Goal: Task Accomplishment & Management: Manage account settings

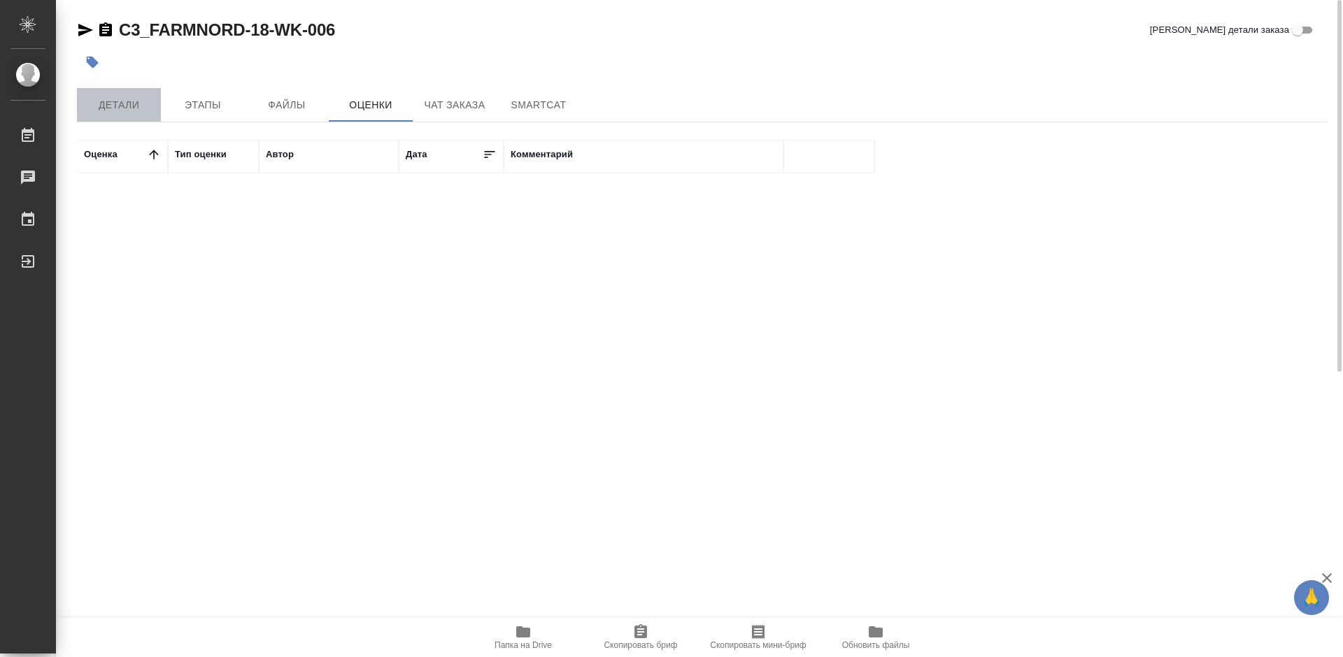
click at [113, 105] on span "Детали" at bounding box center [118, 105] width 67 height 17
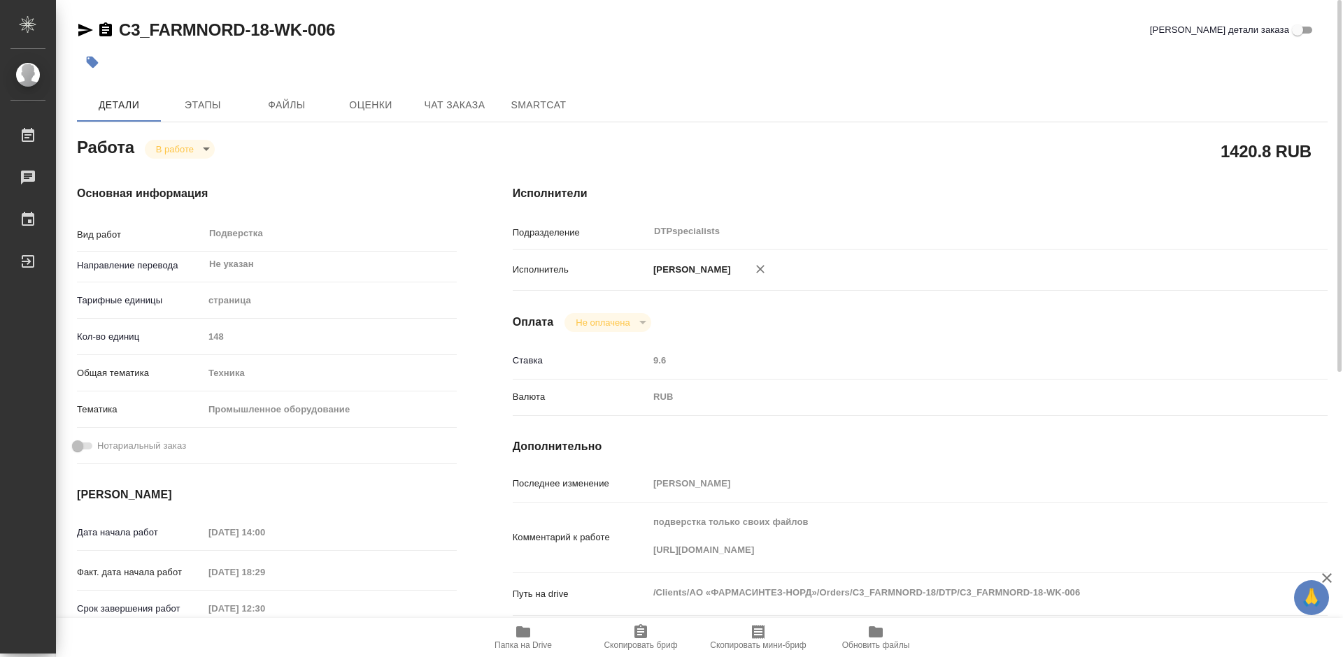
type textarea "x"
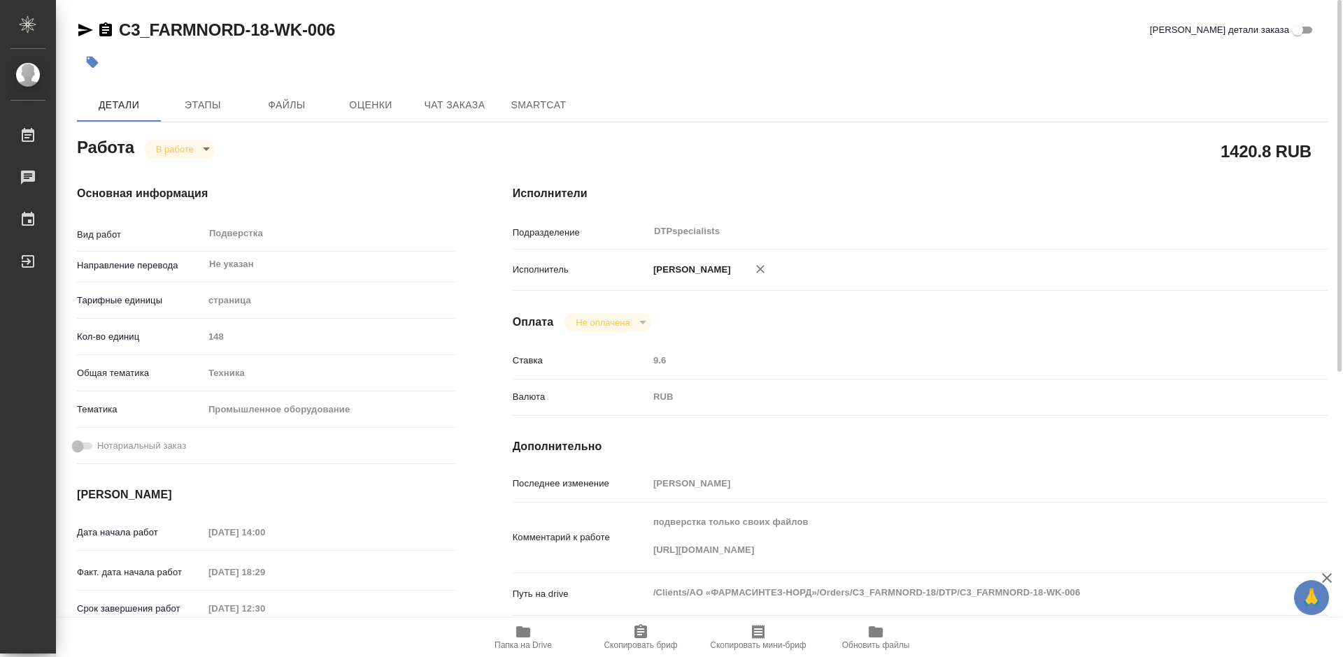
type textarea "x"
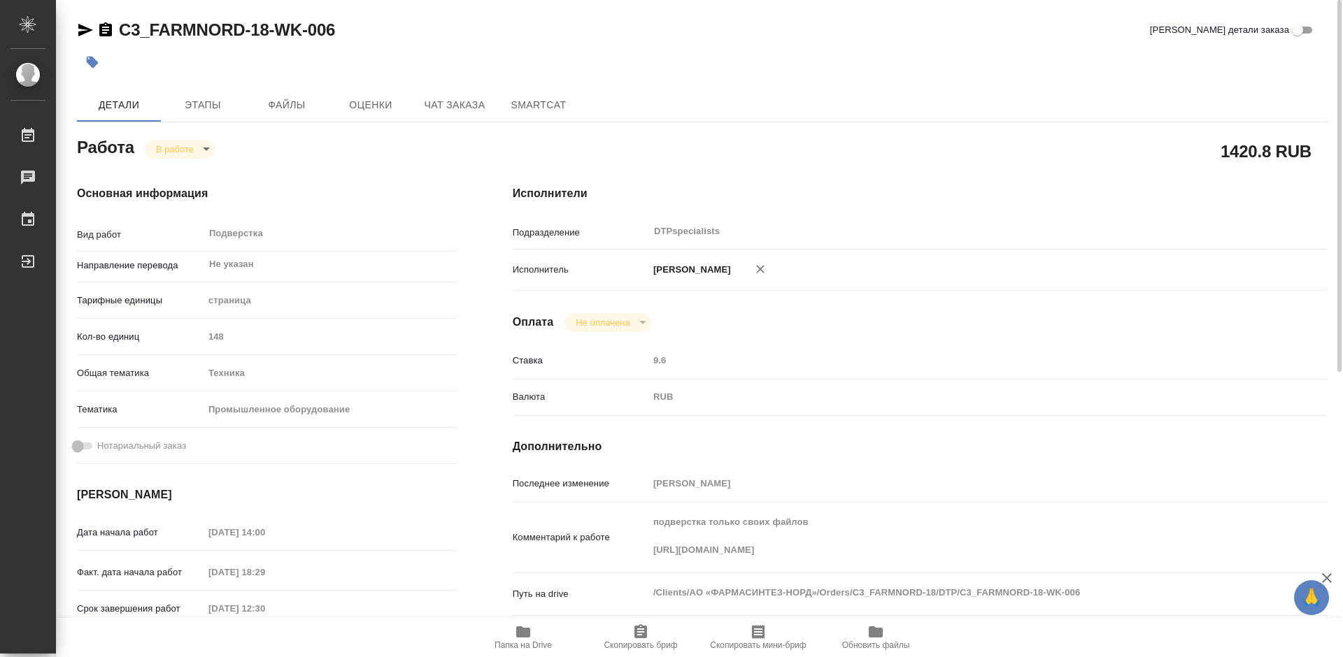
type textarea "x"
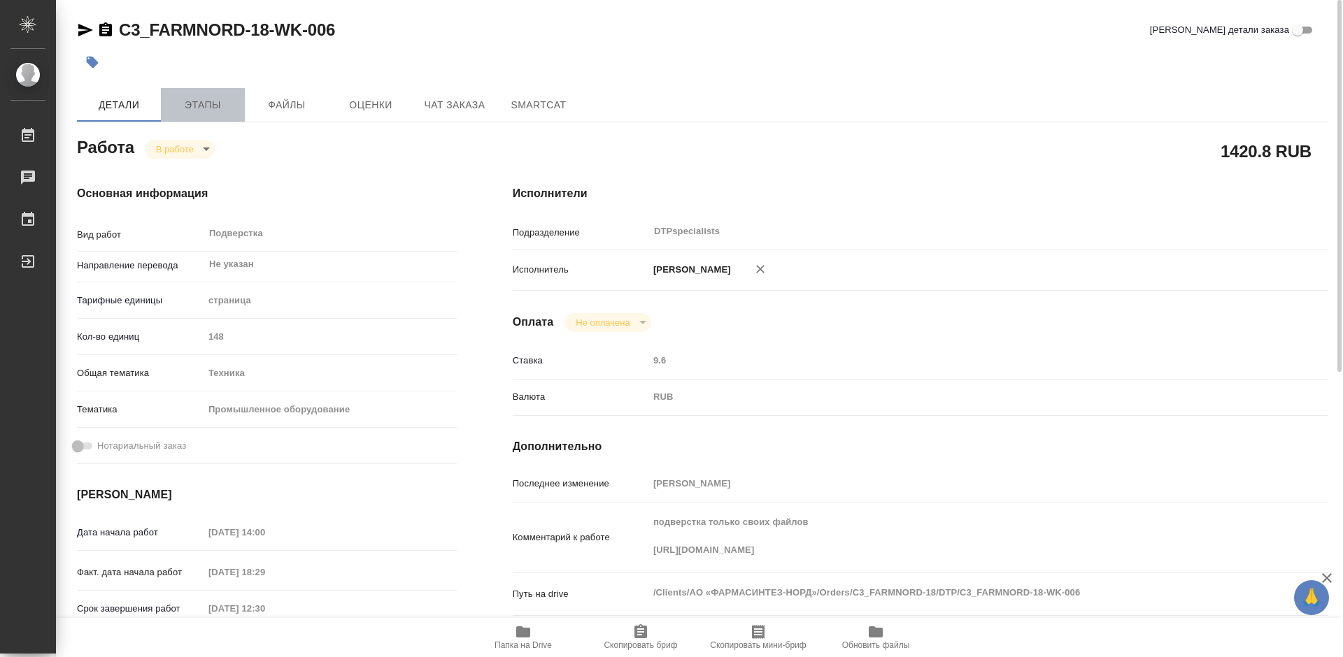
click at [197, 106] on span "Этапы" at bounding box center [202, 105] width 67 height 17
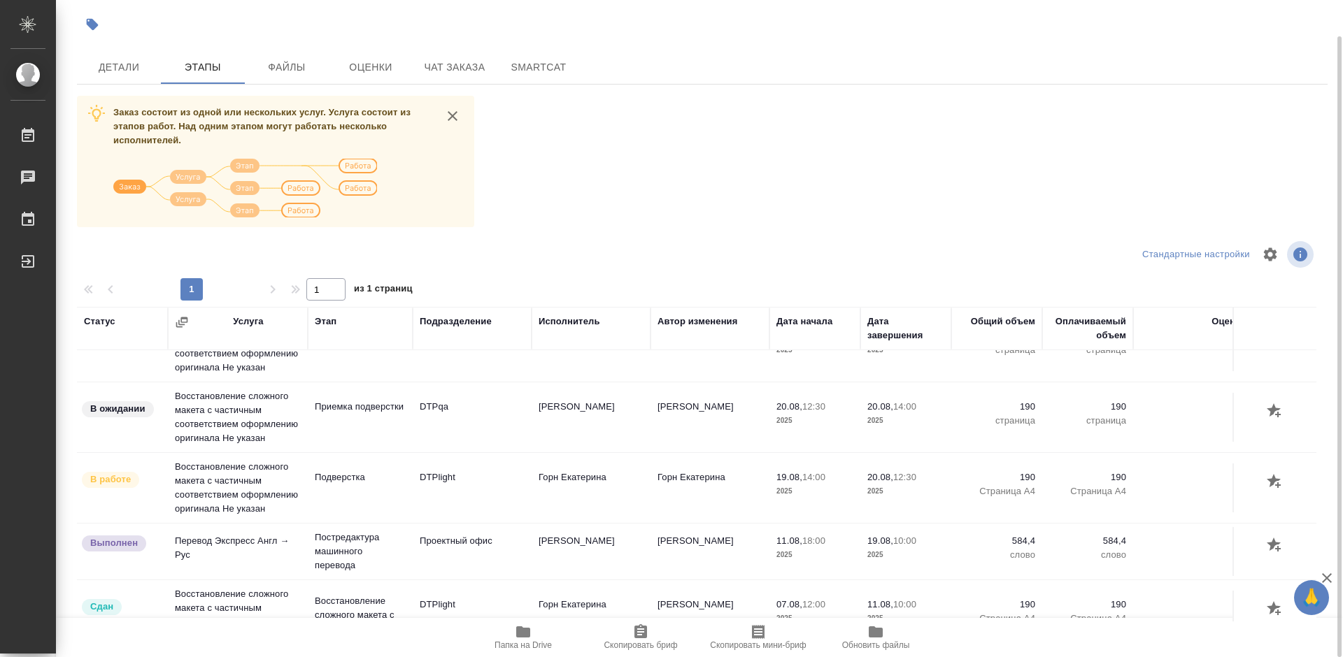
scroll to position [70, 0]
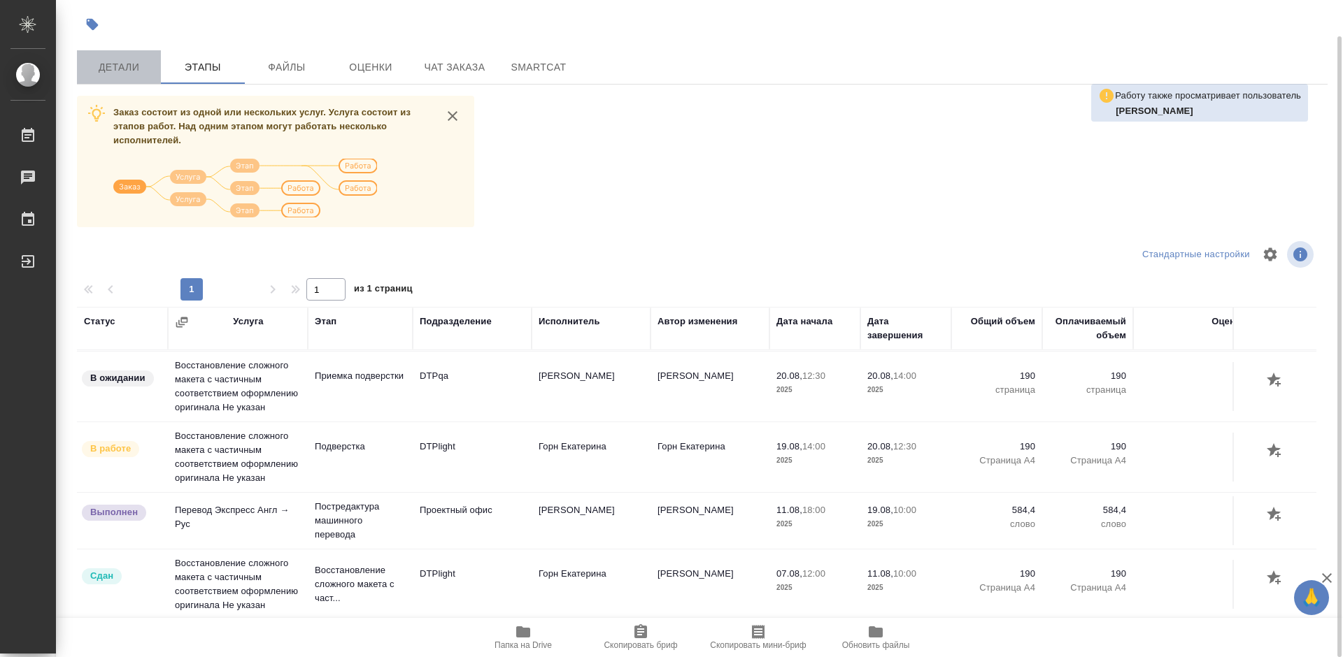
click at [101, 71] on span "Детали" at bounding box center [118, 67] width 67 height 17
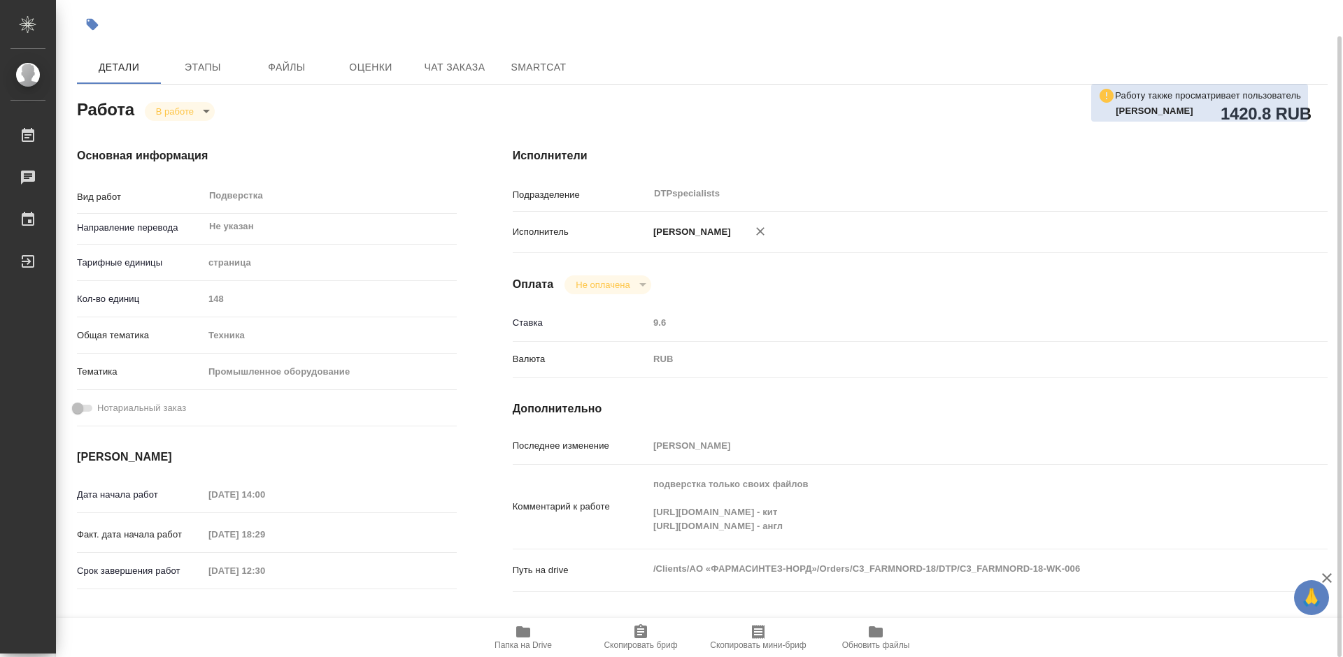
type textarea "x"
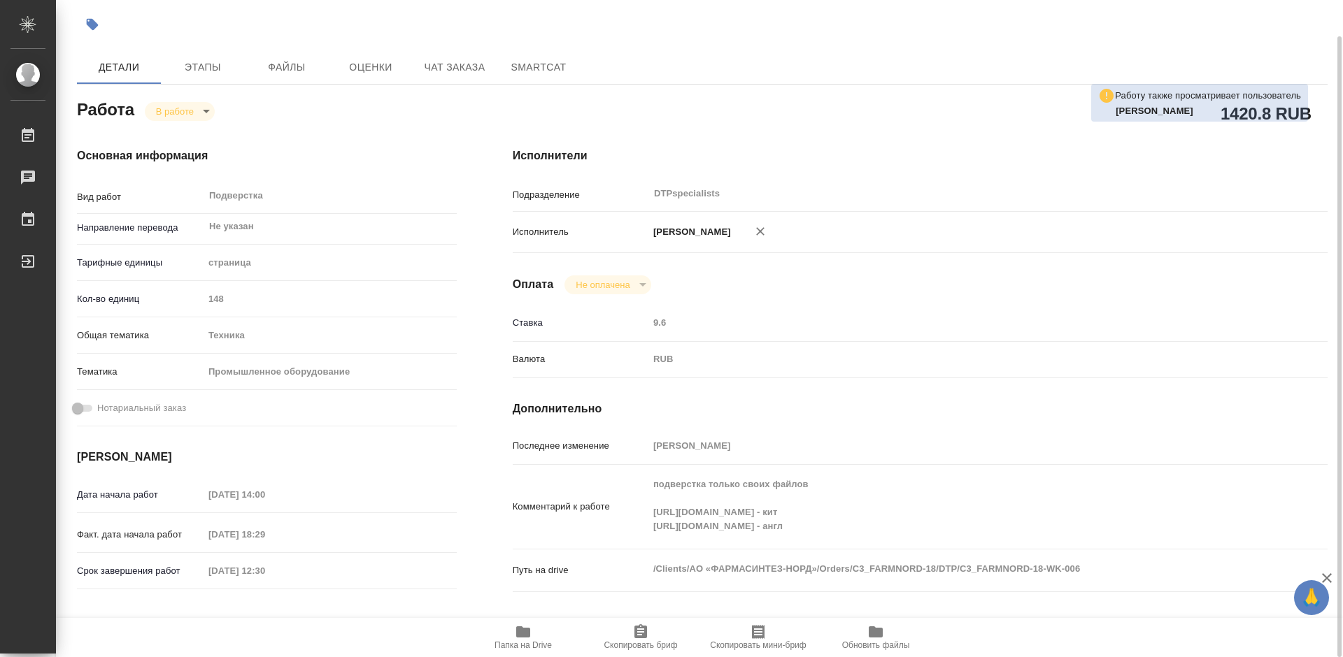
type textarea "x"
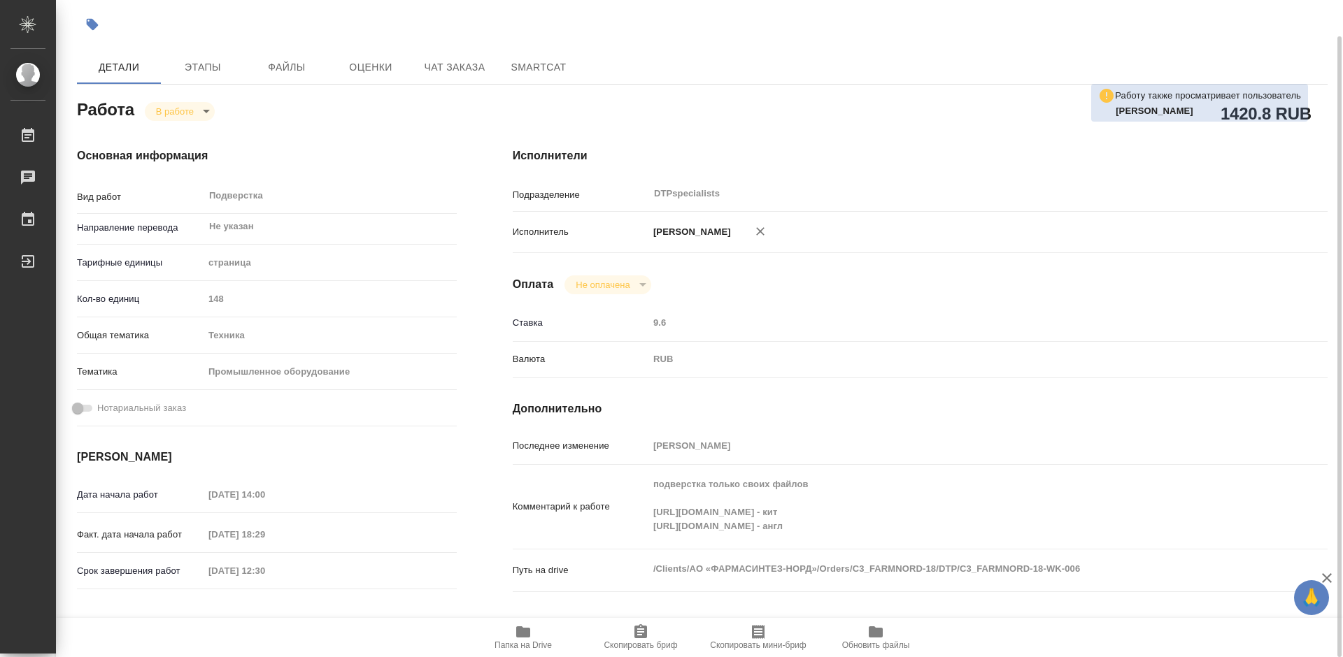
type textarea "x"
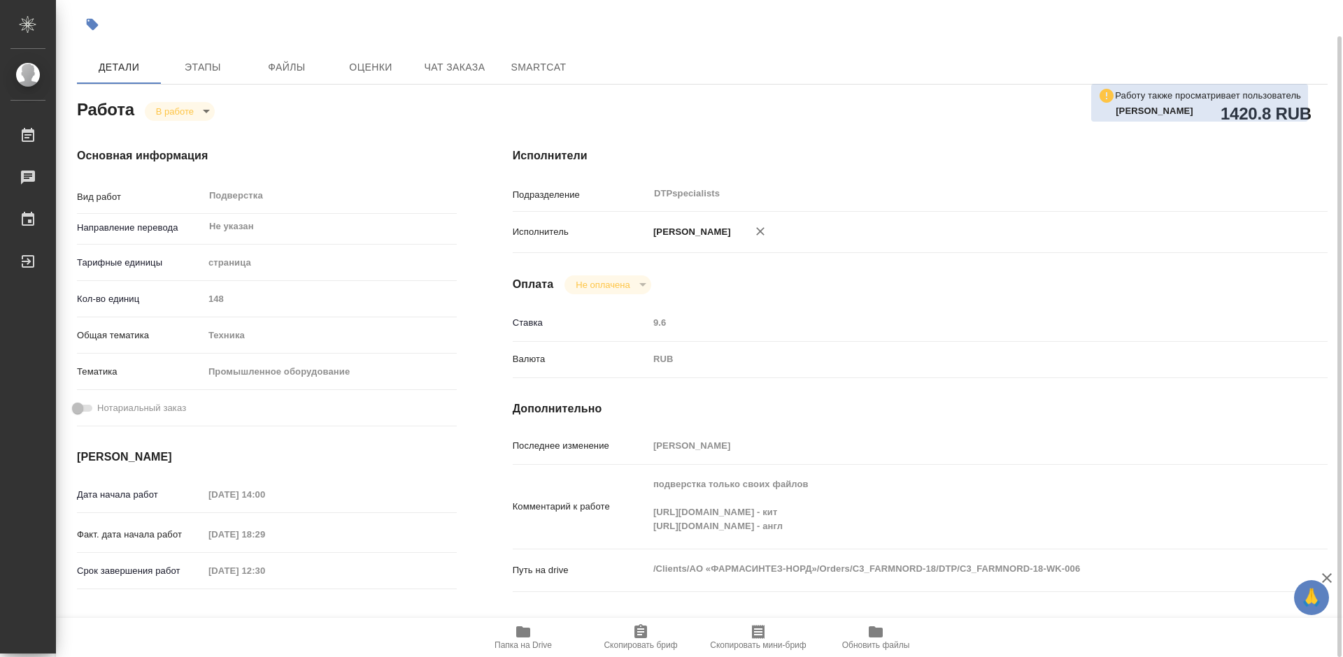
scroll to position [108, 0]
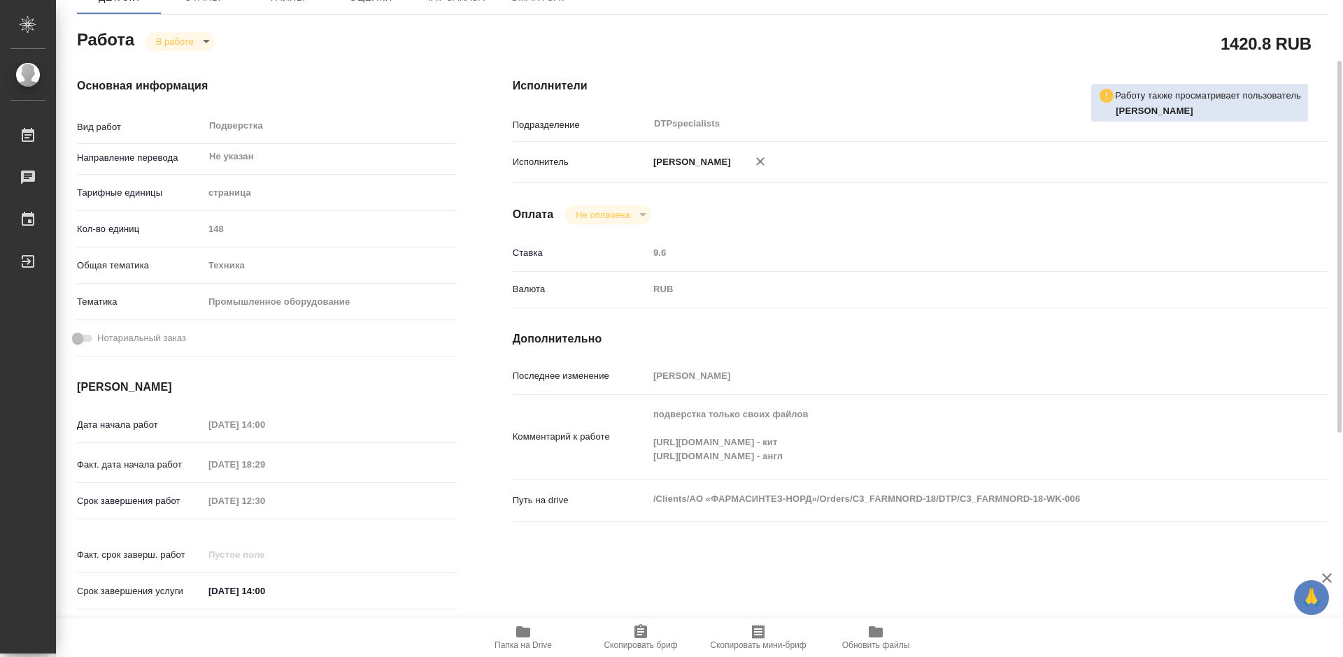
click at [686, 473] on div "подверстка только своих файлов [URL][DOMAIN_NAME] - кит [URL][DOMAIN_NAME] - ан…" at bounding box center [953, 437] width 611 height 73
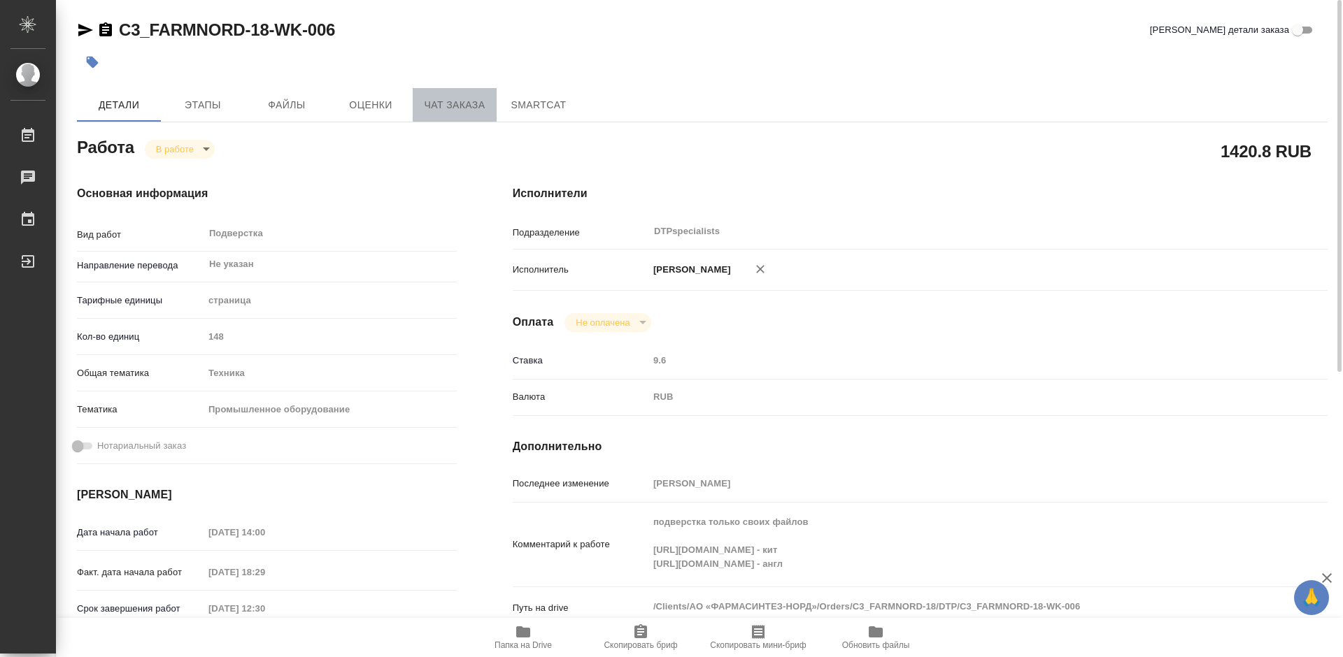
click at [446, 105] on span "Чат заказа" at bounding box center [454, 105] width 67 height 17
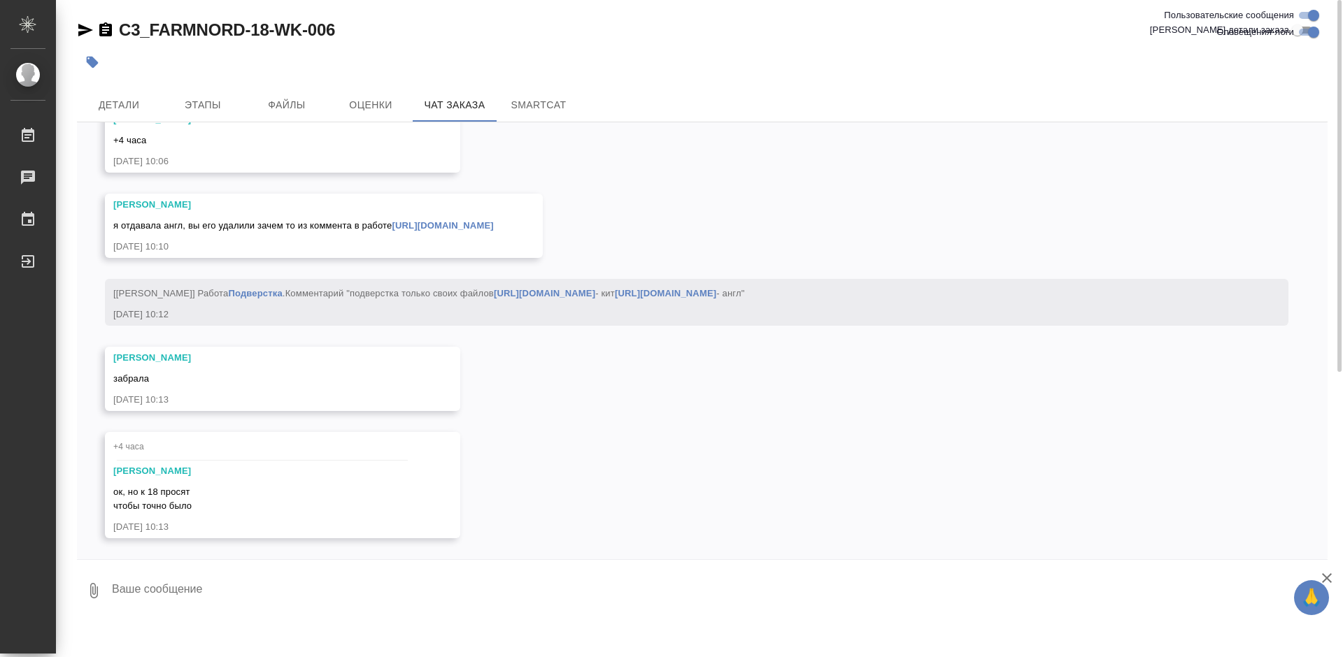
scroll to position [19209, 0]
click at [300, 198] on div "[PERSON_NAME] я отдавала англ, вы его удалили зачем то из коммента в работе [UR…" at bounding box center [303, 226] width 380 height 56
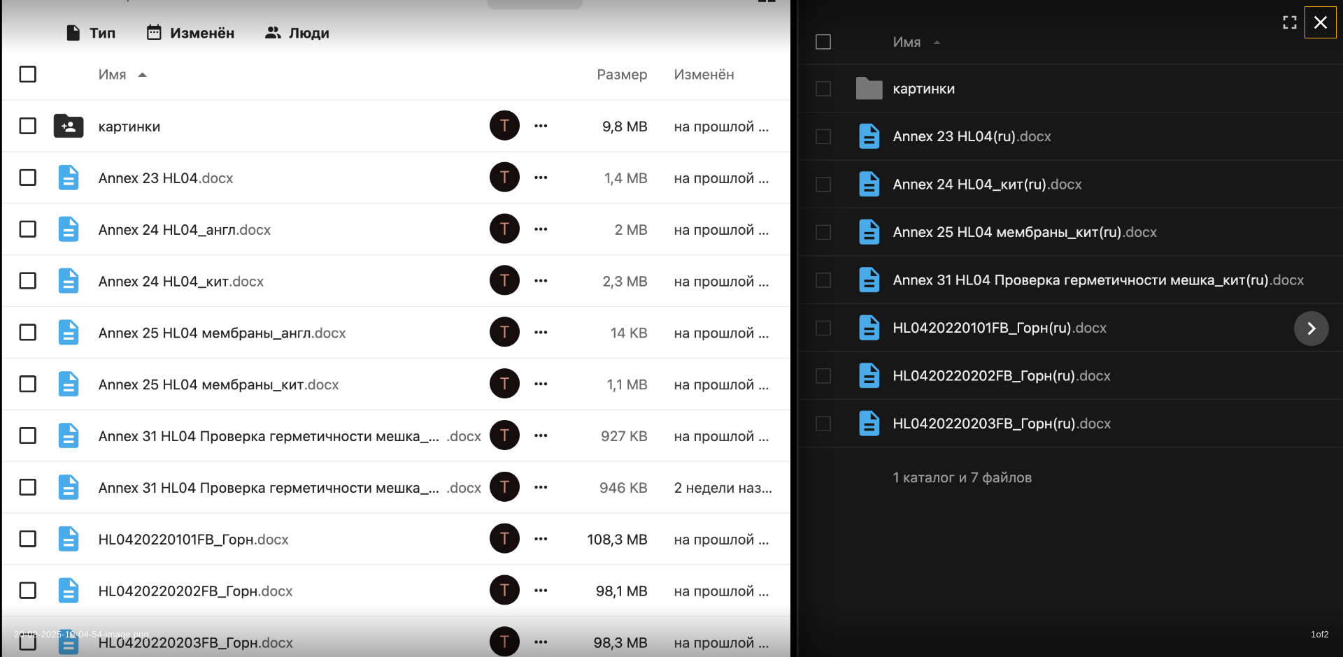
click at [1329, 20] on icon "button" at bounding box center [1320, 22] width 22 height 22
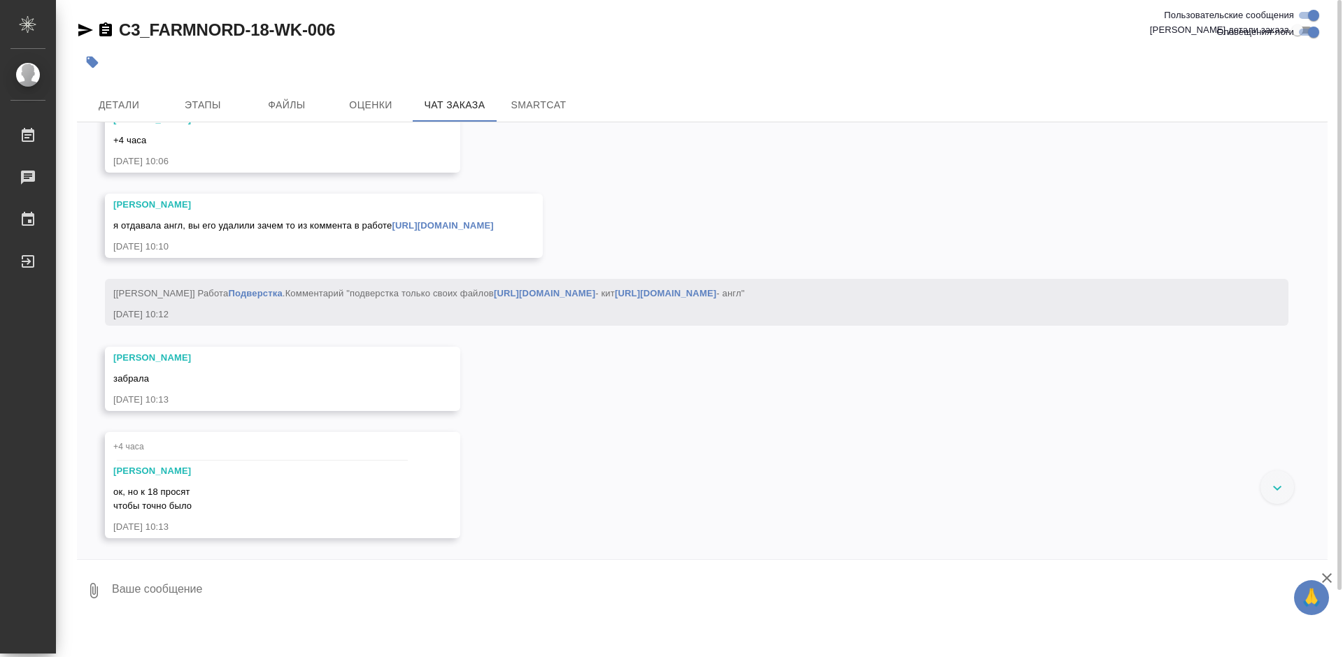
scroll to position [19209, 0]
click at [113, 102] on span "Детали" at bounding box center [118, 105] width 67 height 17
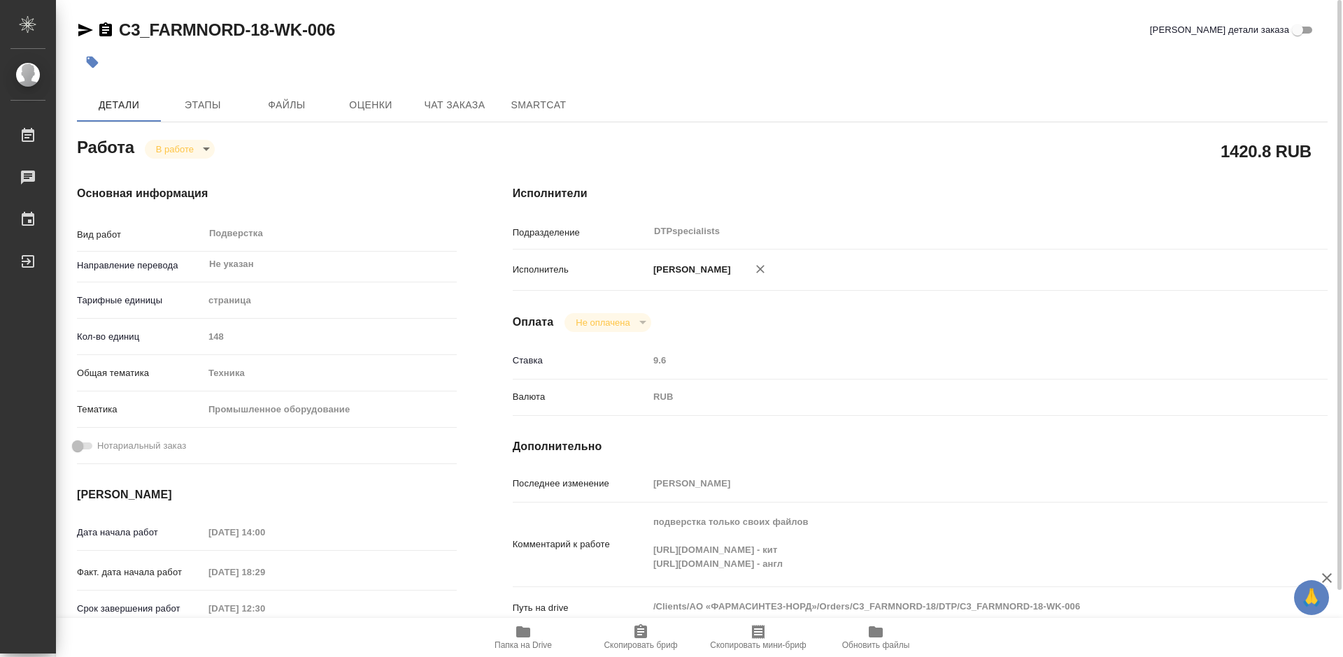
type textarea "x"
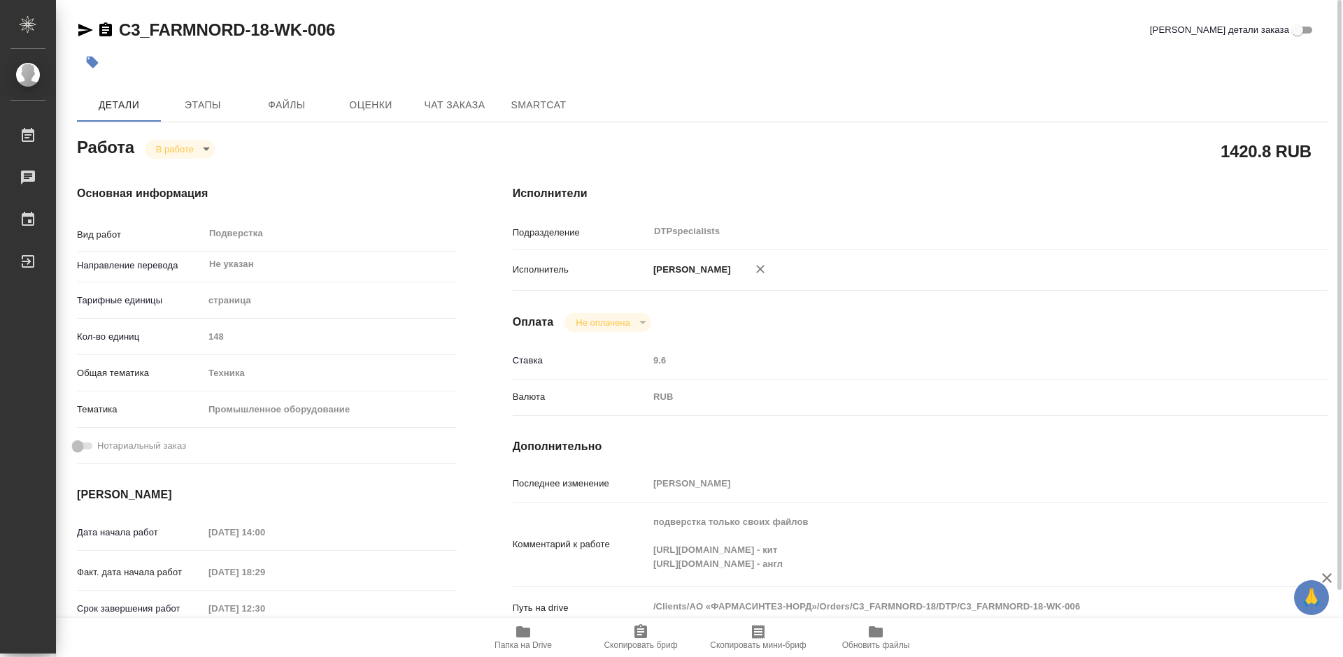
type textarea "x"
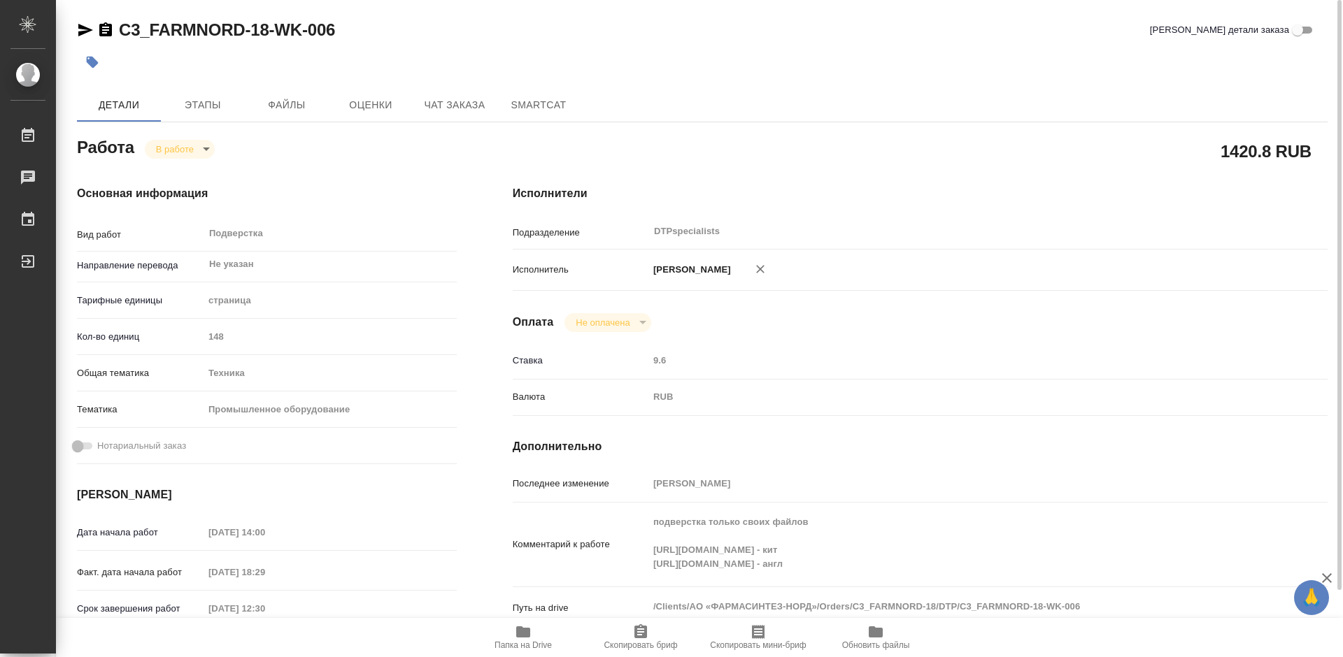
type textarea "x"
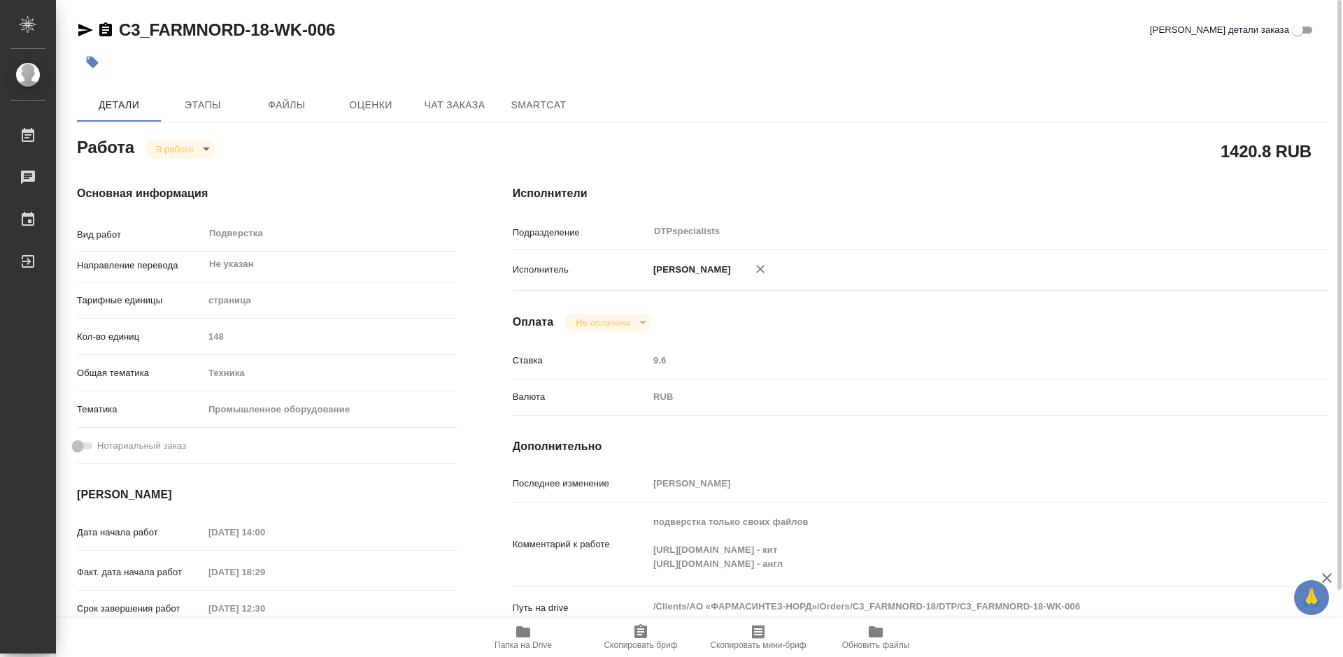
click at [525, 632] on icon "button" at bounding box center [523, 632] width 14 height 11
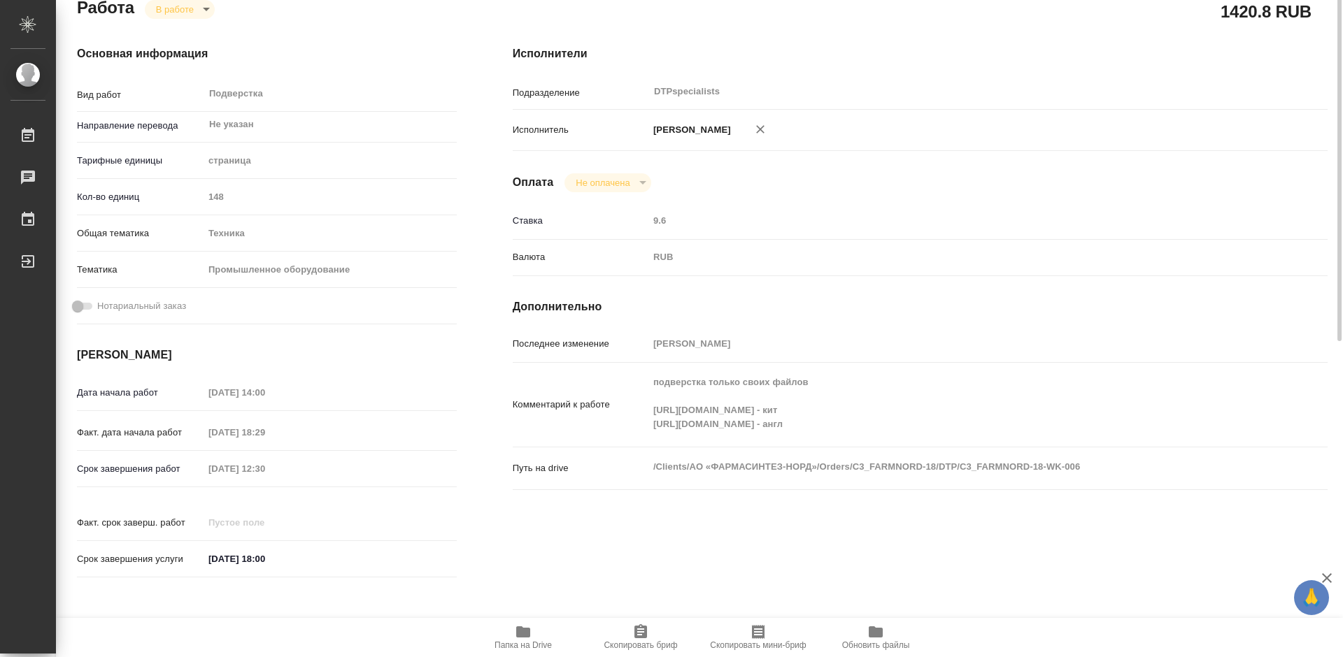
scroll to position [280, 0]
